Goal: Task Accomplishment & Management: Manage account settings

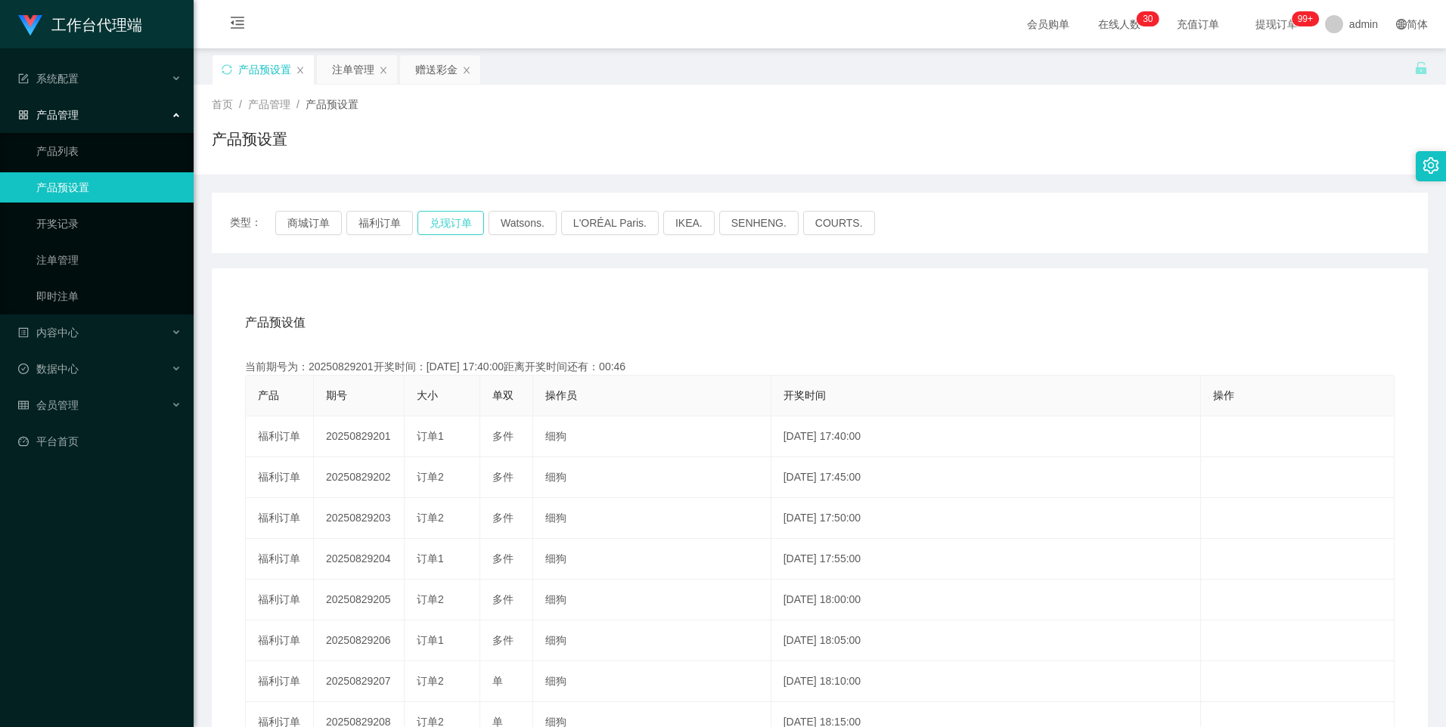
click at [463, 224] on button "兑现订单" at bounding box center [450, 223] width 67 height 24
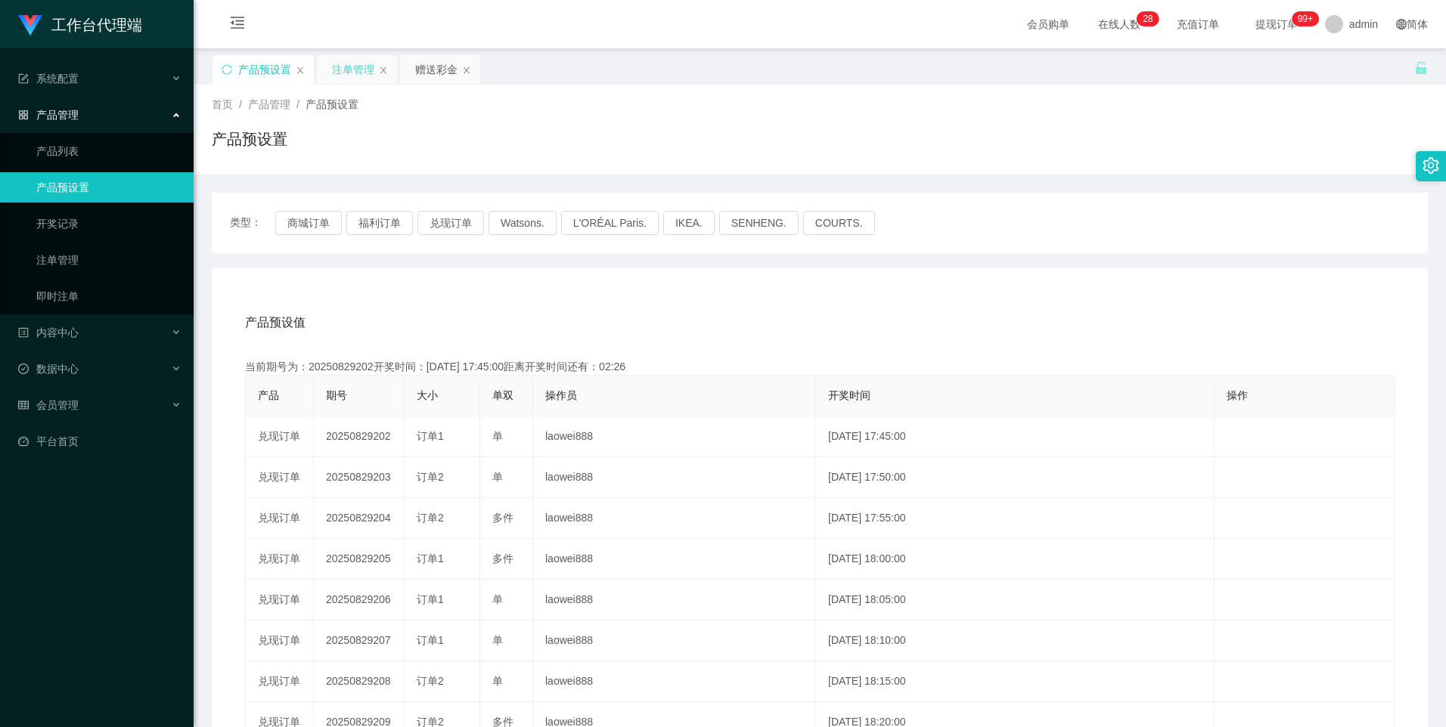
click at [360, 79] on div "注单管理" at bounding box center [353, 69] width 42 height 29
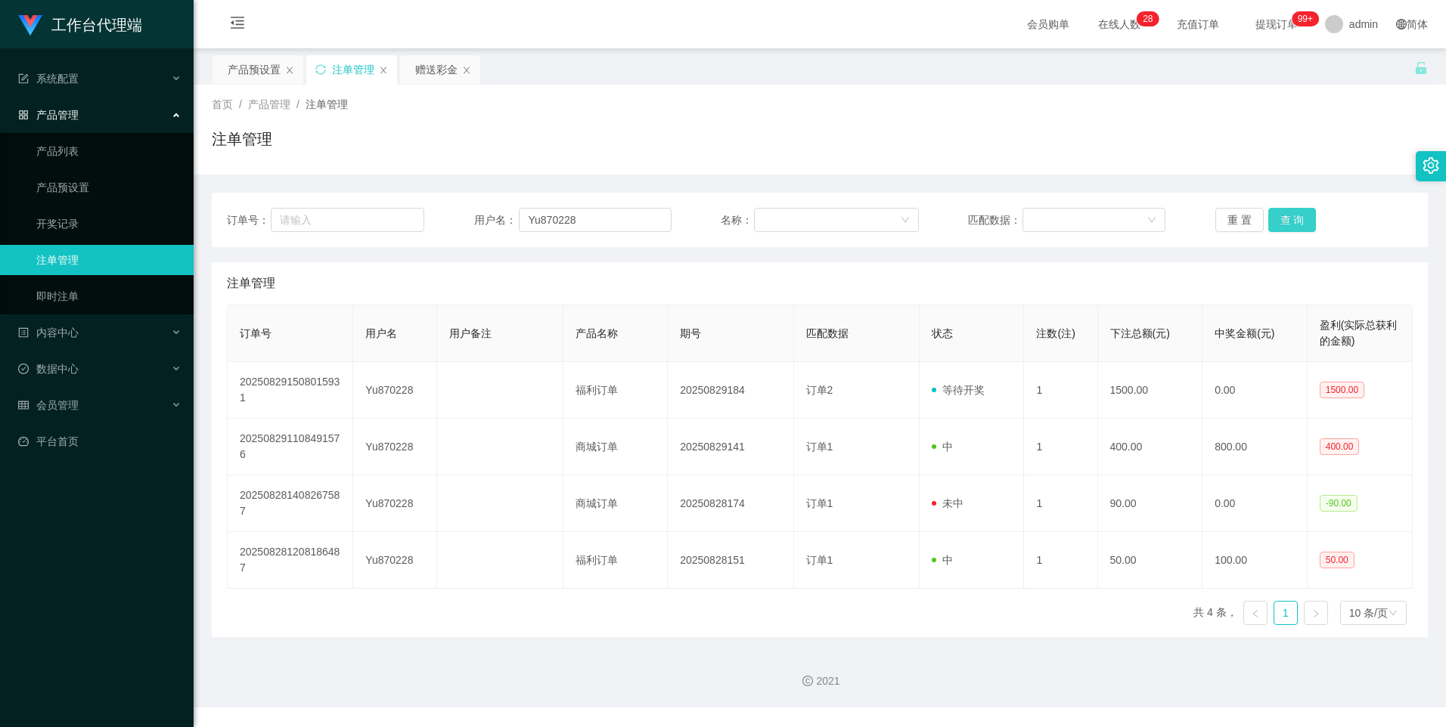
click at [1298, 223] on button "查 询" at bounding box center [1292, 220] width 48 height 24
drag, startPoint x: 585, startPoint y: 223, endPoint x: 491, endPoint y: 219, distance: 93.8
click at [491, 219] on div "用户名： Yu870228" at bounding box center [572, 220] width 197 height 24
drag, startPoint x: 430, startPoint y: 70, endPoint x: 452, endPoint y: 141, distance: 75.3
click at [430, 70] on div "赠送彩金" at bounding box center [436, 69] width 42 height 29
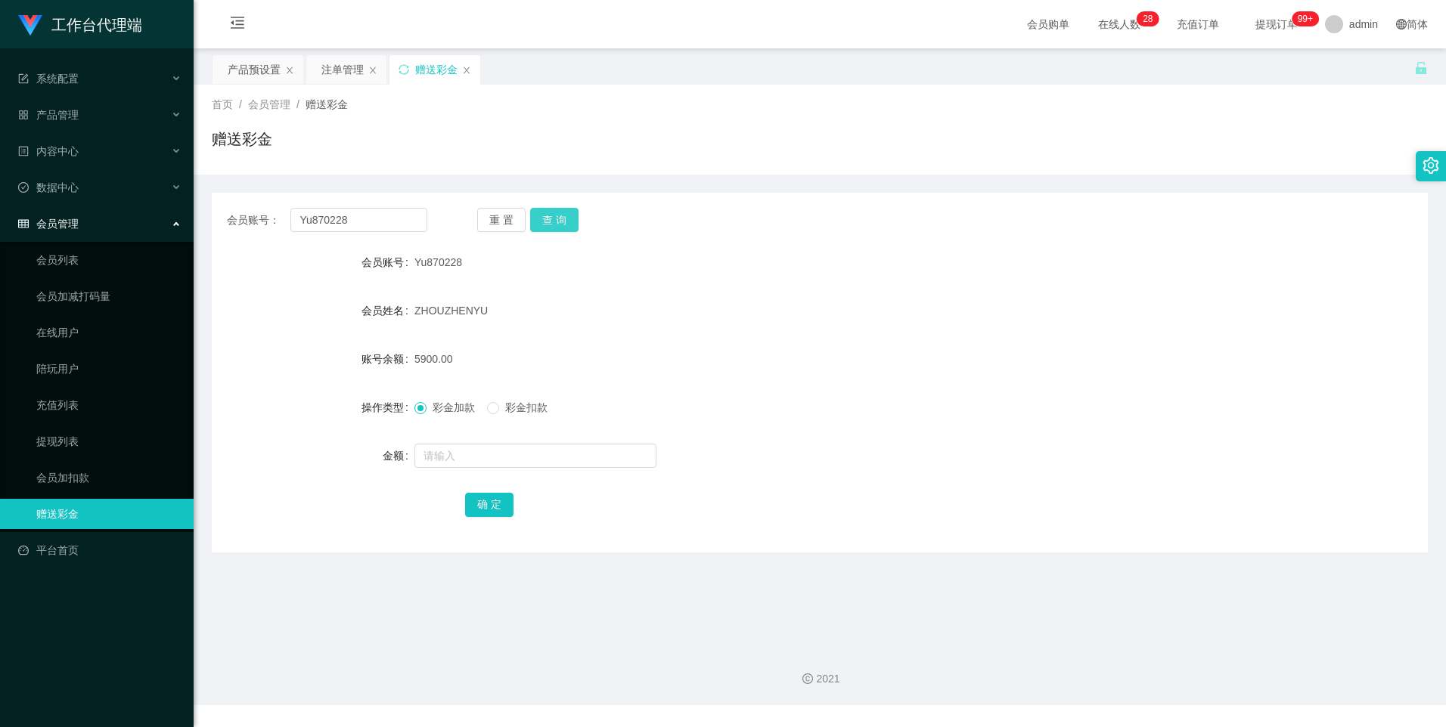
click at [563, 225] on button "查 询" at bounding box center [554, 220] width 48 height 24
drag, startPoint x: 563, startPoint y: 225, endPoint x: 583, endPoint y: 229, distance: 20.9
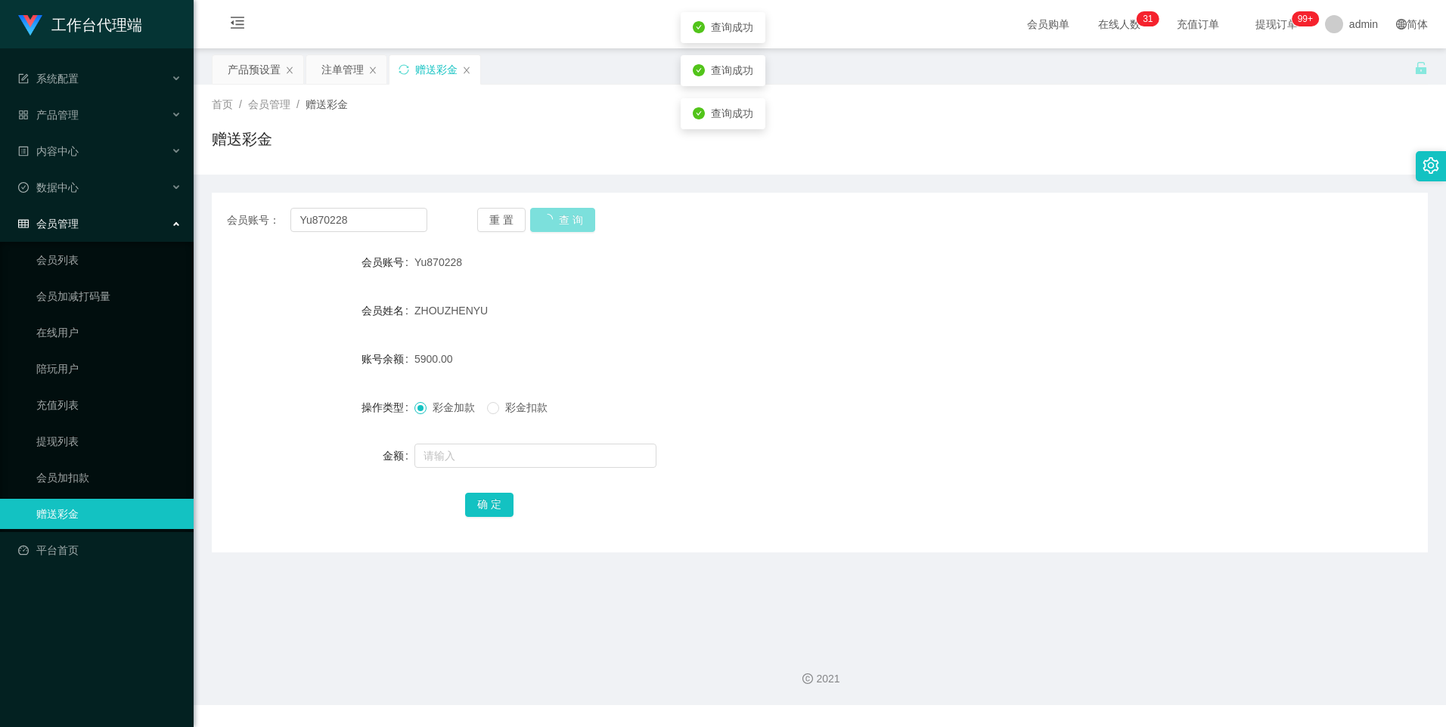
click at [563, 225] on button "查 询" at bounding box center [562, 220] width 65 height 24
click at [242, 68] on div "产品预设置" at bounding box center [254, 69] width 53 height 29
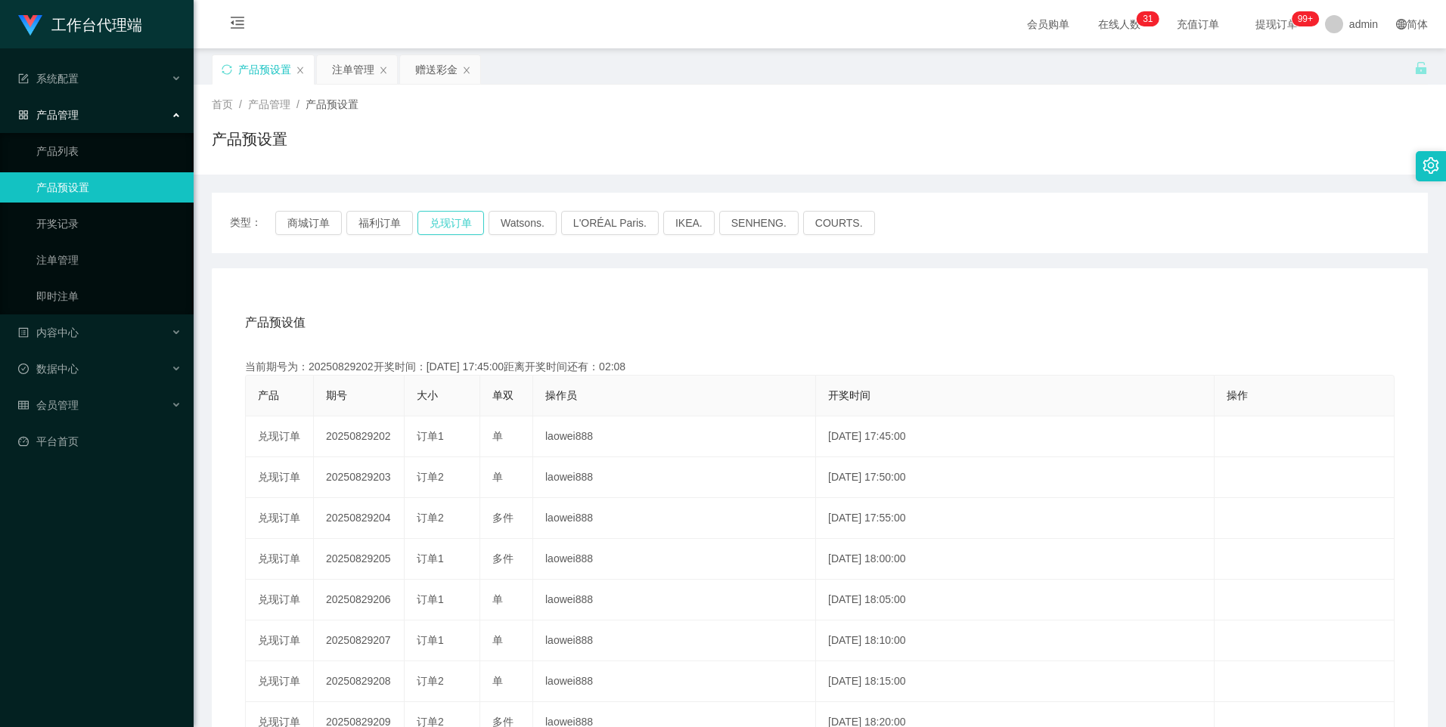
click at [448, 223] on button "兑现订单" at bounding box center [450, 223] width 67 height 24
